Goal: Task Accomplishment & Management: Manage account settings

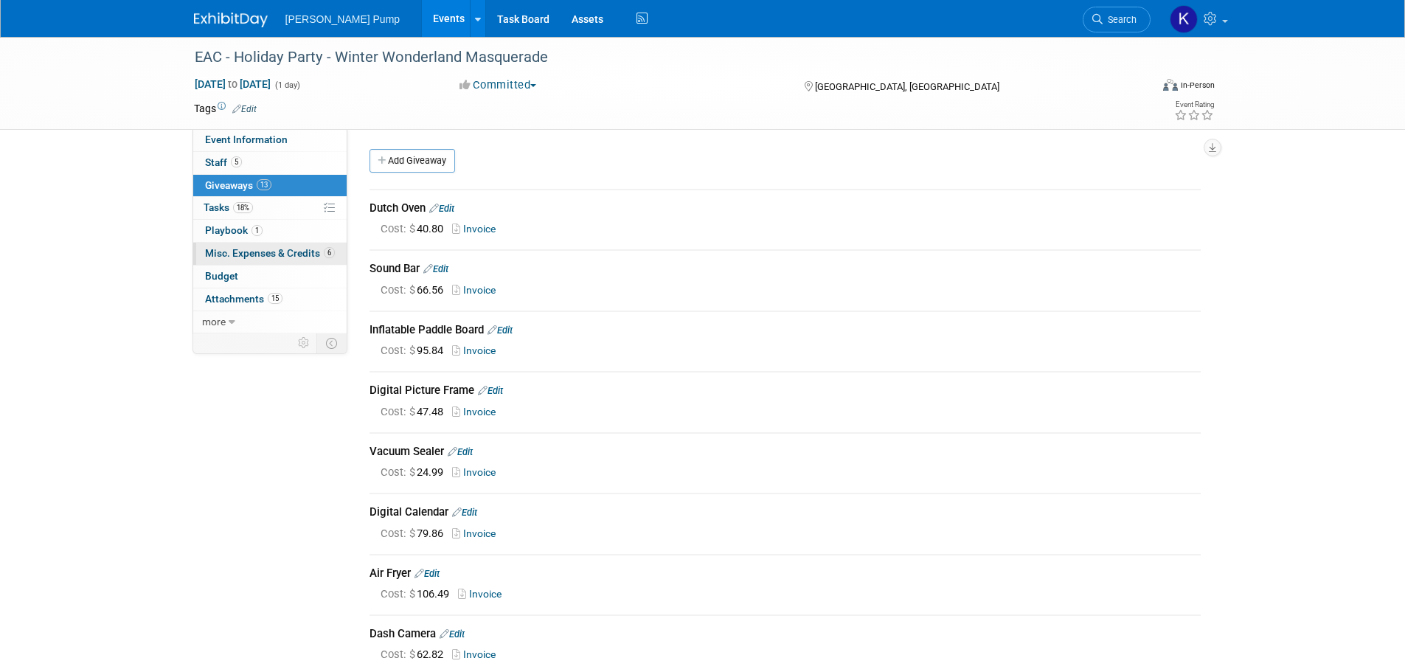
click at [267, 247] on link "6 Misc. Expenses & Credits 6" at bounding box center [269, 254] width 153 height 22
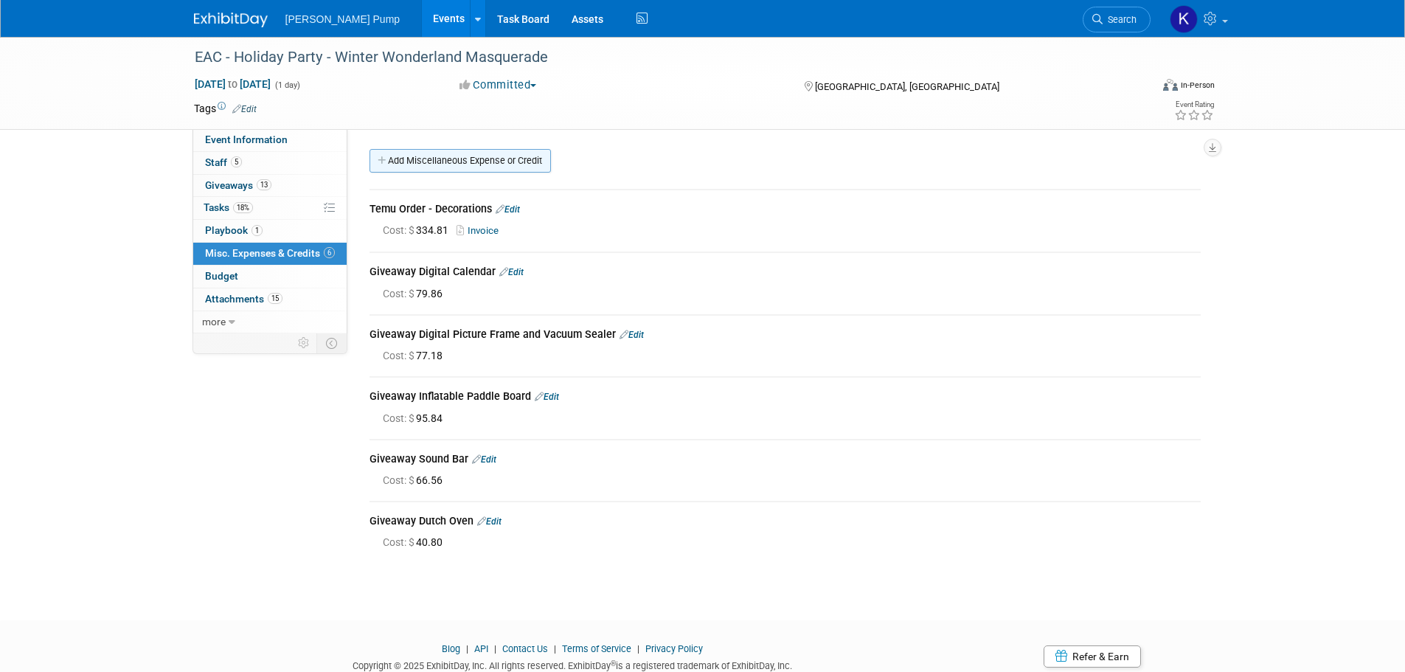
click at [453, 160] on link "Add Miscellaneous Expense or Credit" at bounding box center [460, 161] width 181 height 24
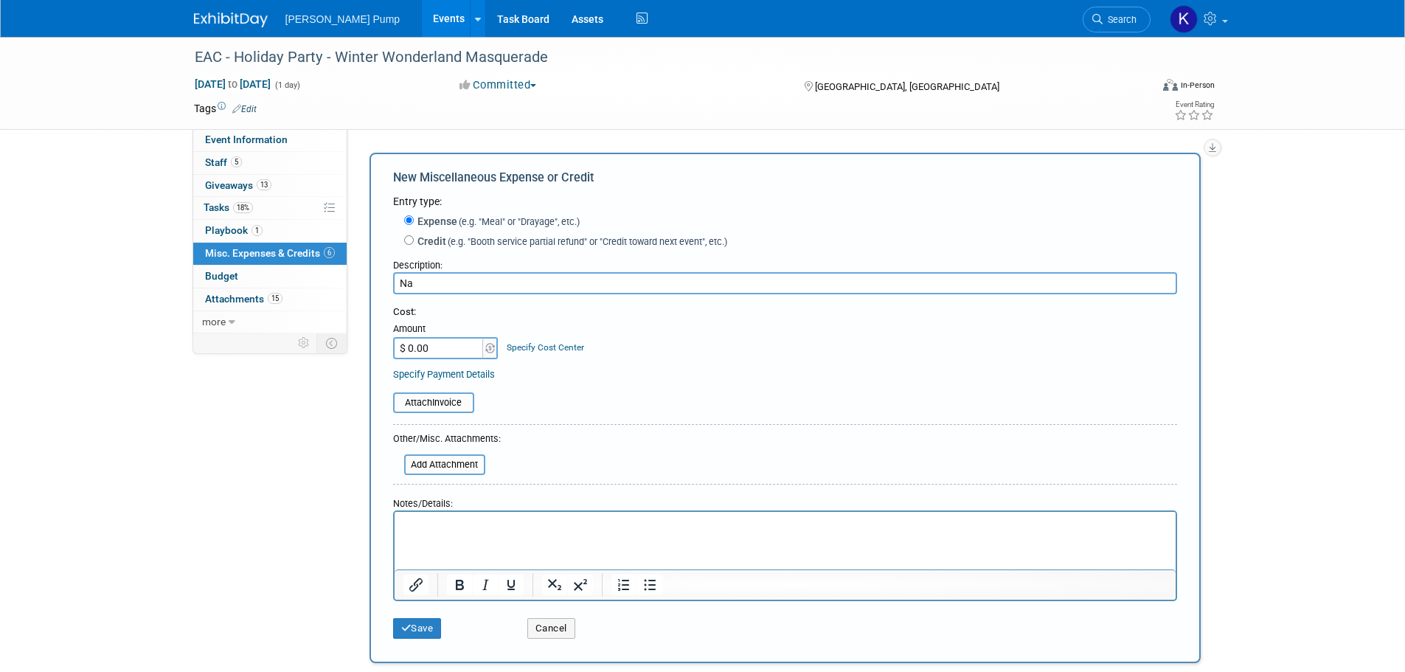
type input "N"
type input "Wrist bands"
click at [457, 355] on input "$ 0.00" at bounding box center [439, 348] width 92 height 22
type input "$ 171.47"
click at [418, 628] on button "Save" at bounding box center [417, 628] width 49 height 21
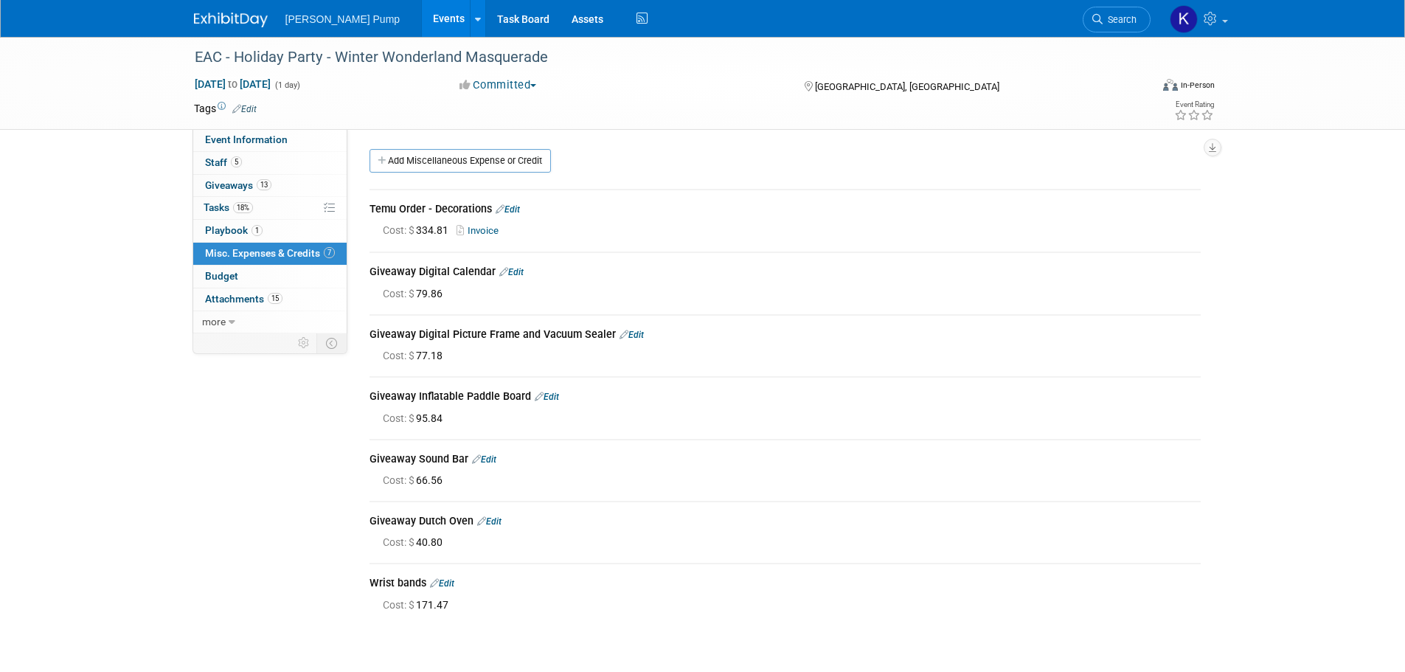
click at [422, 22] on link "Events" at bounding box center [449, 18] width 54 height 37
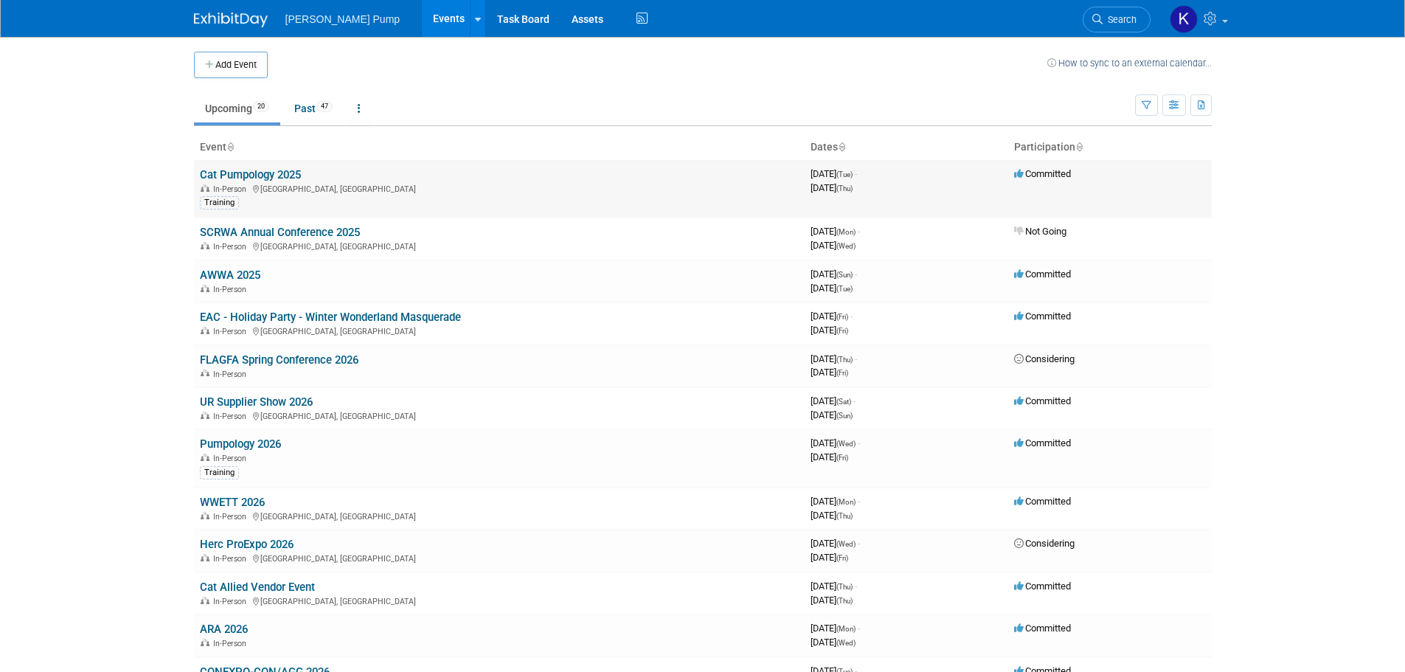
click at [271, 173] on link "Cat Pumpology 2025" at bounding box center [250, 174] width 101 height 13
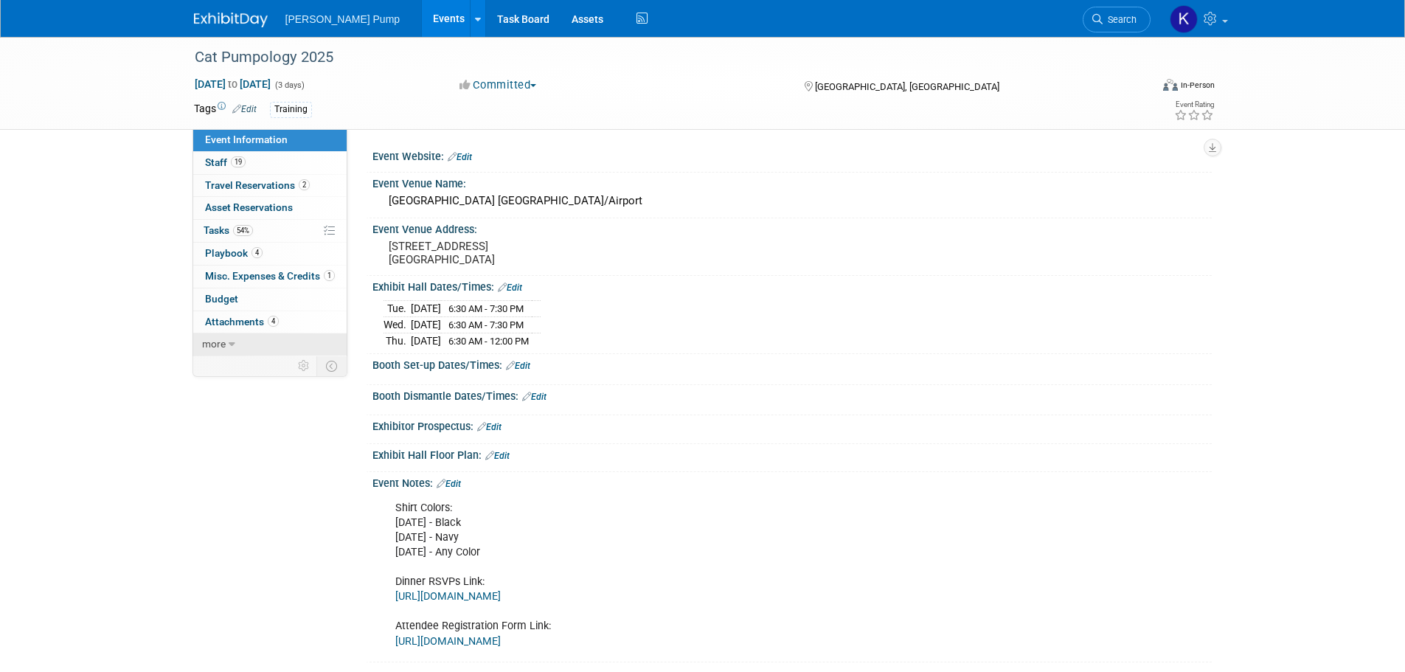
click at [222, 343] on span "more" at bounding box center [214, 344] width 24 height 12
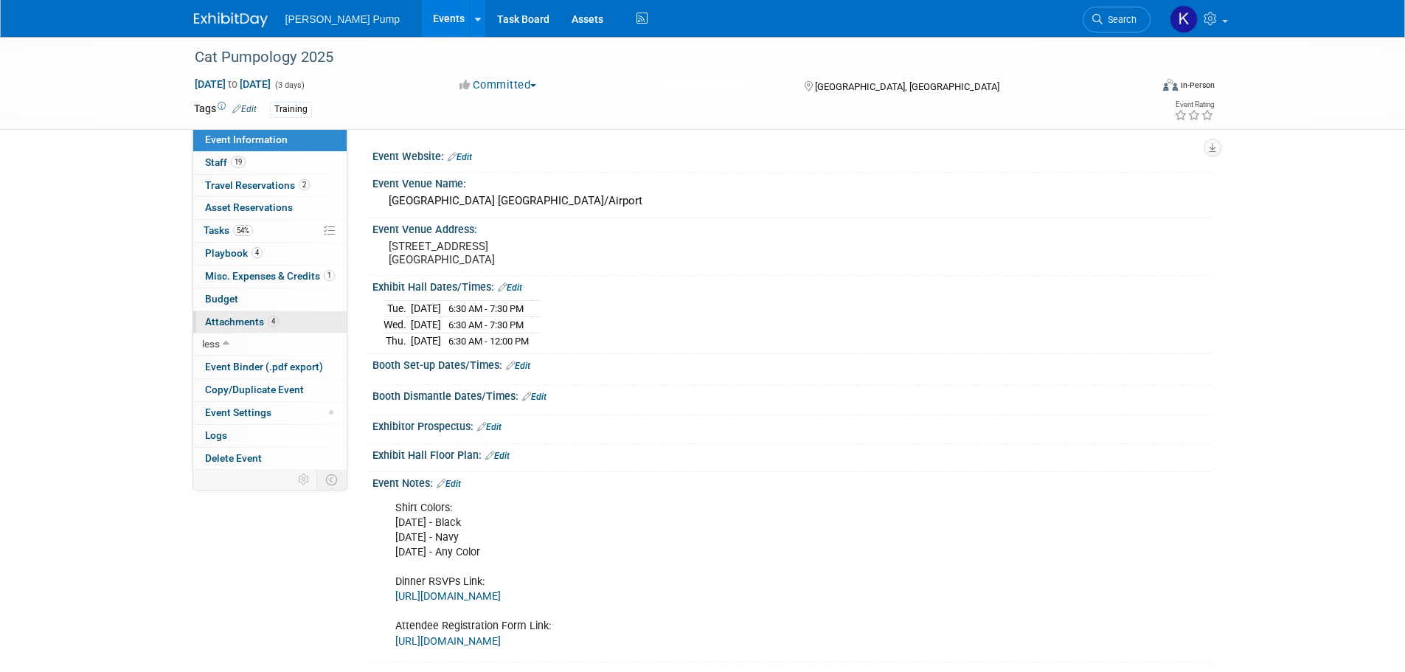
click at [212, 325] on span "Attachments 4" at bounding box center [242, 322] width 74 height 12
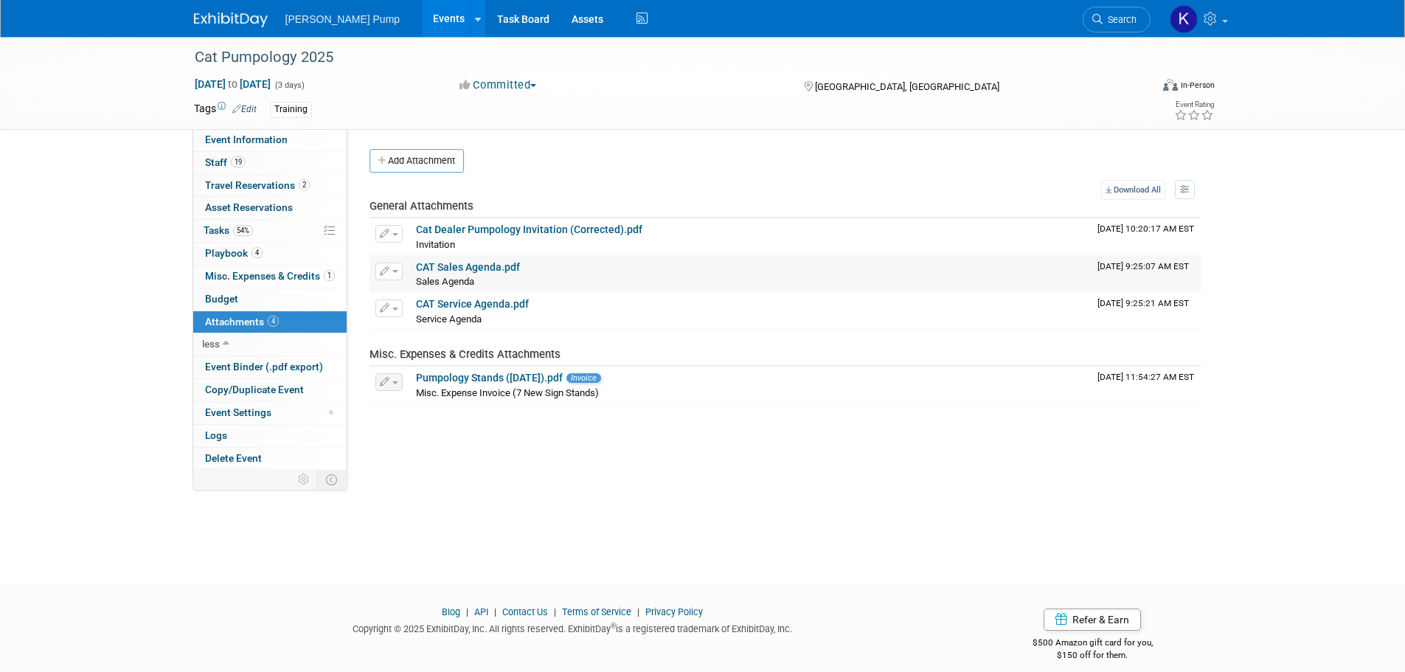
click at [479, 267] on link "CAT Sales Agenda.pdf" at bounding box center [468, 267] width 104 height 12
click at [451, 302] on link "CAT Service Agenda.pdf" at bounding box center [472, 304] width 113 height 12
